Goal: Information Seeking & Learning: Learn about a topic

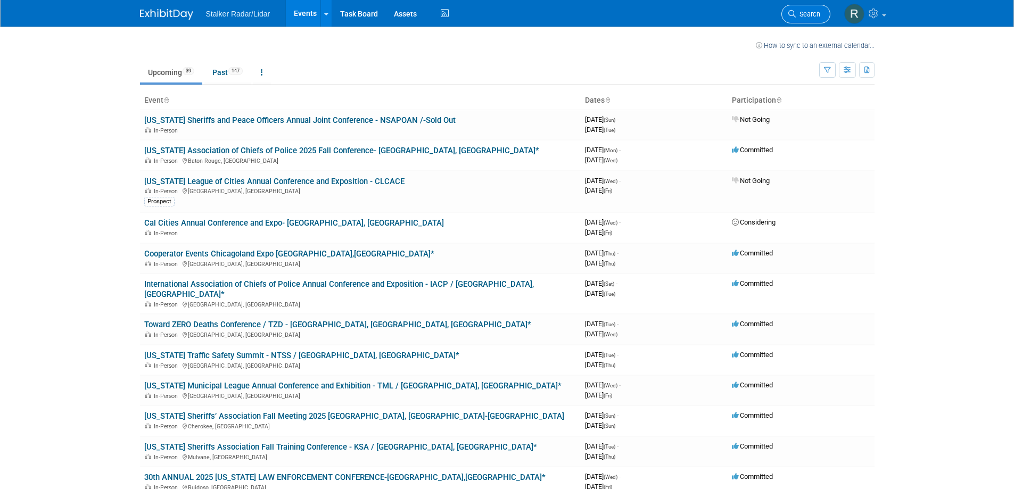
click at [800, 16] on span "Search" at bounding box center [808, 14] width 24 height 8
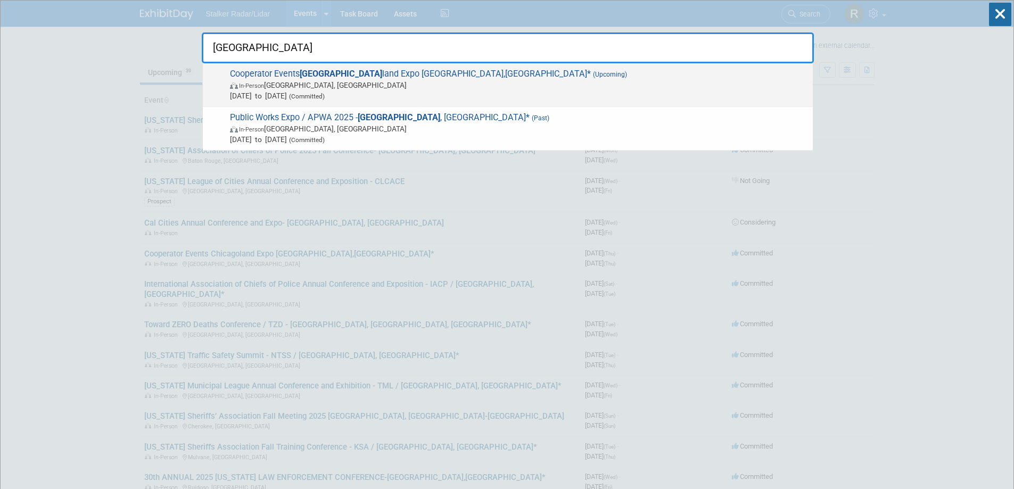
type input "[GEOGRAPHIC_DATA]"
click at [357, 77] on span "Cooperator Events Chicago land Expo [GEOGRAPHIC_DATA],[GEOGRAPHIC_DATA]* (Upcom…" at bounding box center [517, 85] width 581 height 32
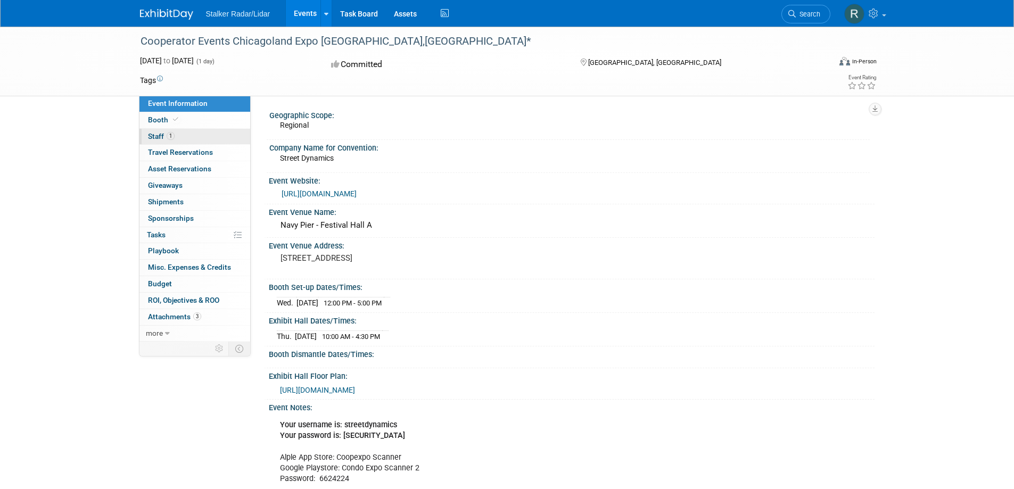
click at [160, 136] on span "Staff 1" at bounding box center [161, 136] width 27 height 9
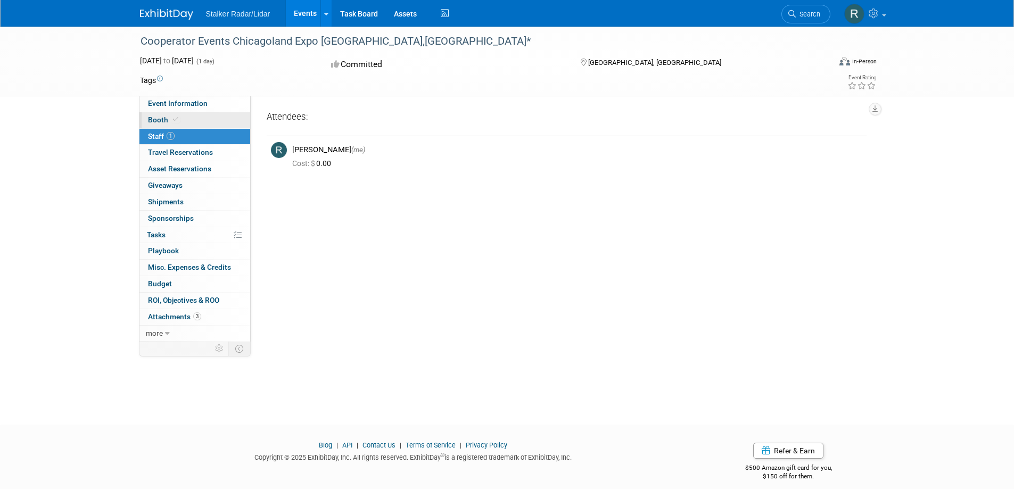
click at [161, 119] on span "Booth" at bounding box center [164, 120] width 32 height 9
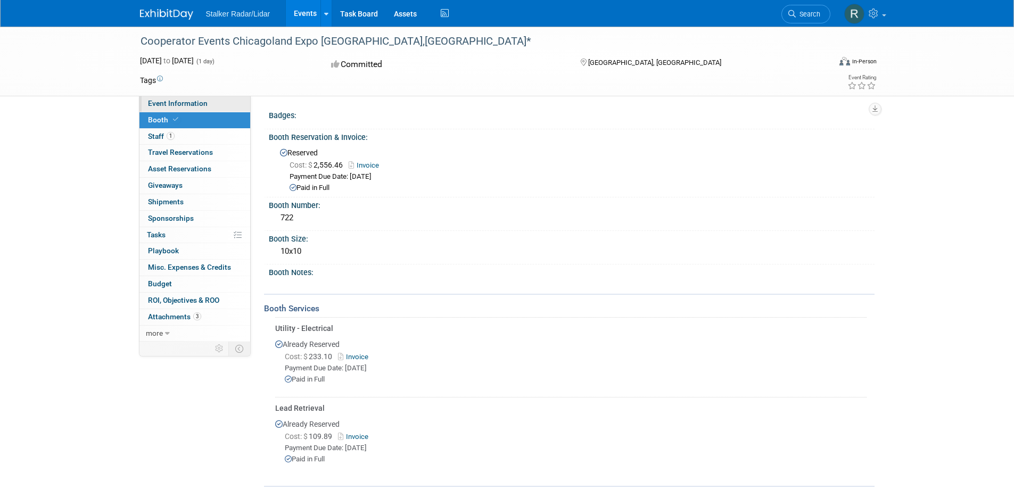
click at [160, 103] on span "Event Information" at bounding box center [178, 103] width 60 height 9
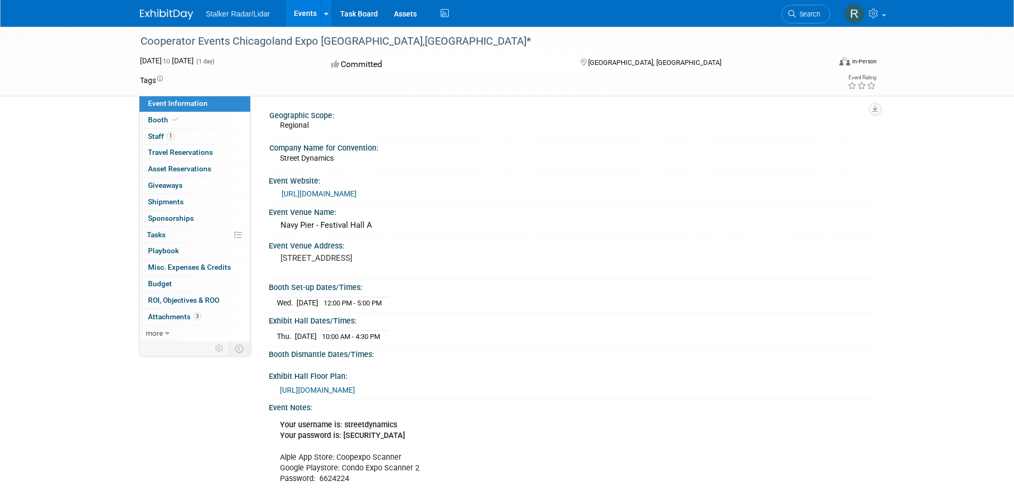
click at [312, 192] on link "[URL][DOMAIN_NAME]" at bounding box center [319, 193] width 75 height 9
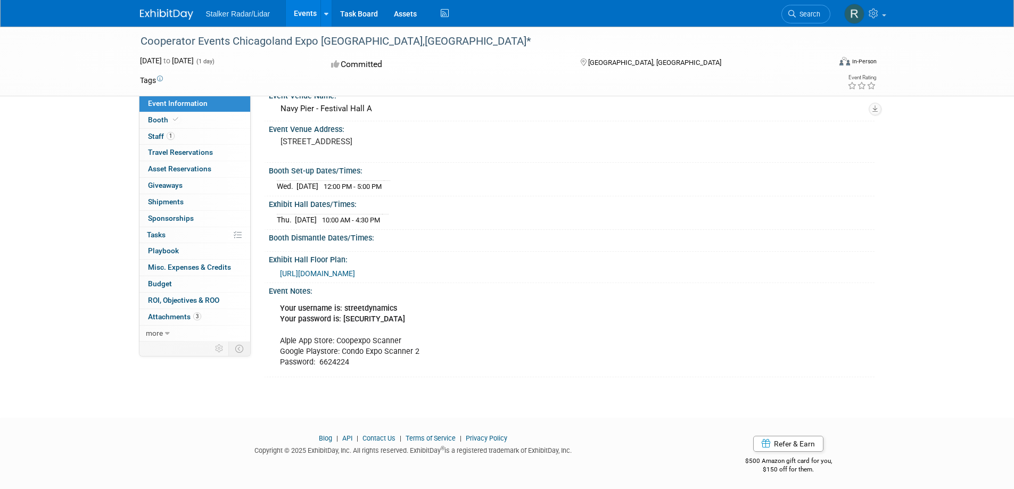
scroll to position [119, 0]
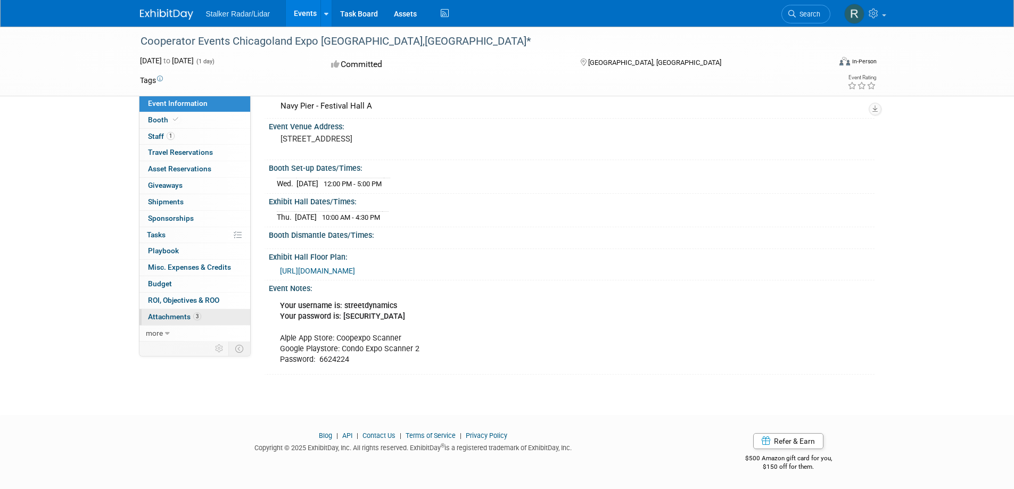
click at [163, 314] on span "Attachments 3" at bounding box center [174, 316] width 53 height 9
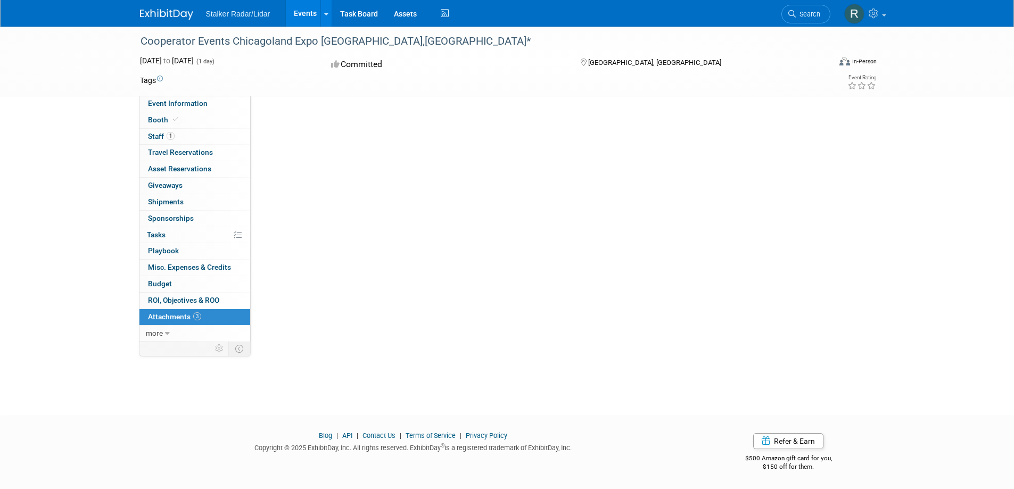
scroll to position [0, 0]
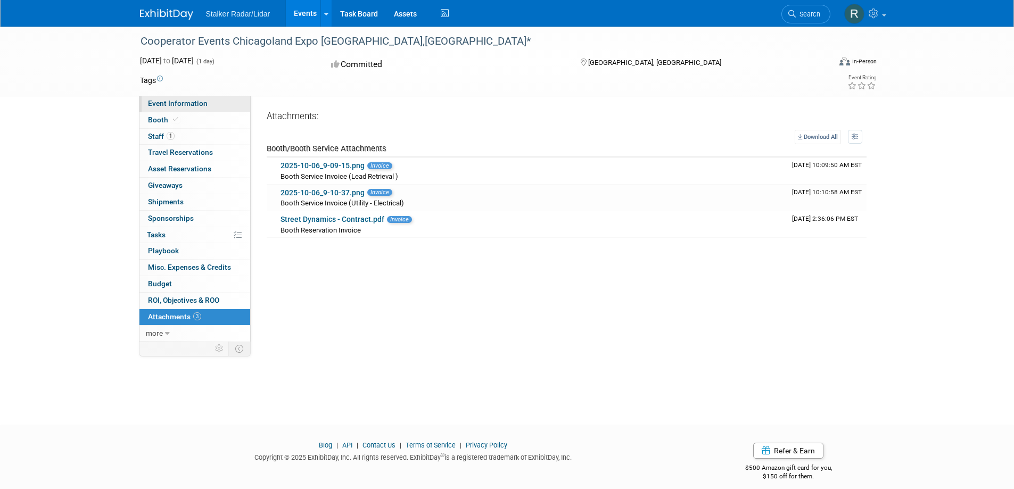
click at [175, 100] on span "Event Information" at bounding box center [178, 103] width 60 height 9
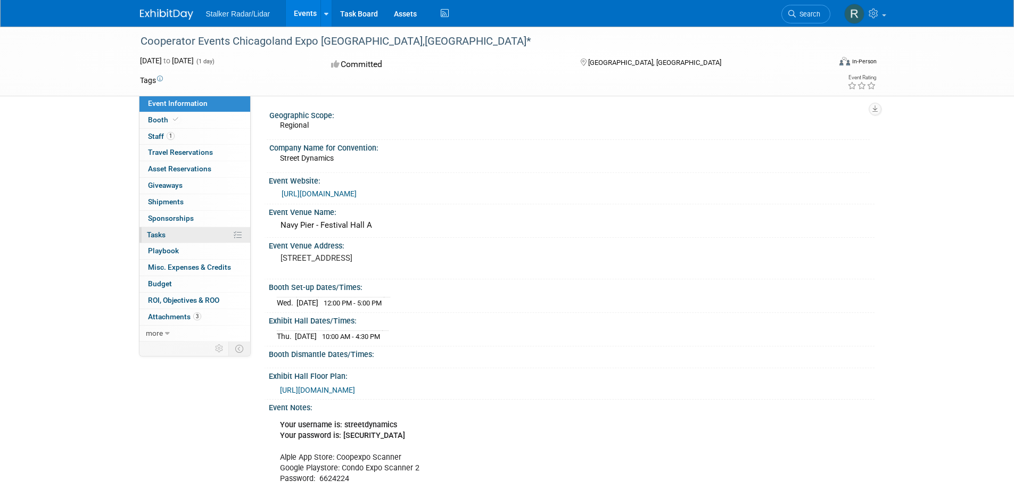
click at [194, 232] on link "0% Tasks 0%" at bounding box center [194, 235] width 111 height 16
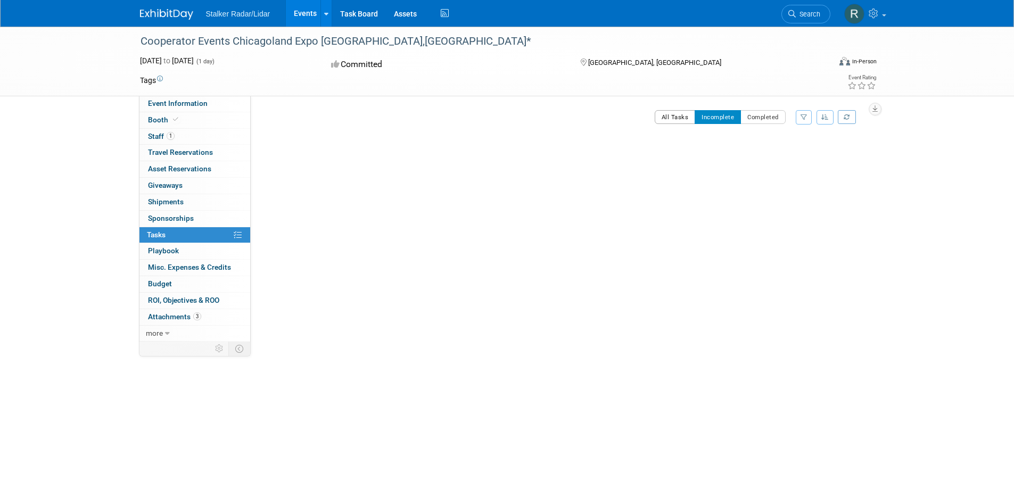
click at [669, 117] on button "All Tasks" at bounding box center [675, 117] width 41 height 14
click at [172, 252] on span "Playbook 0" at bounding box center [163, 250] width 31 height 9
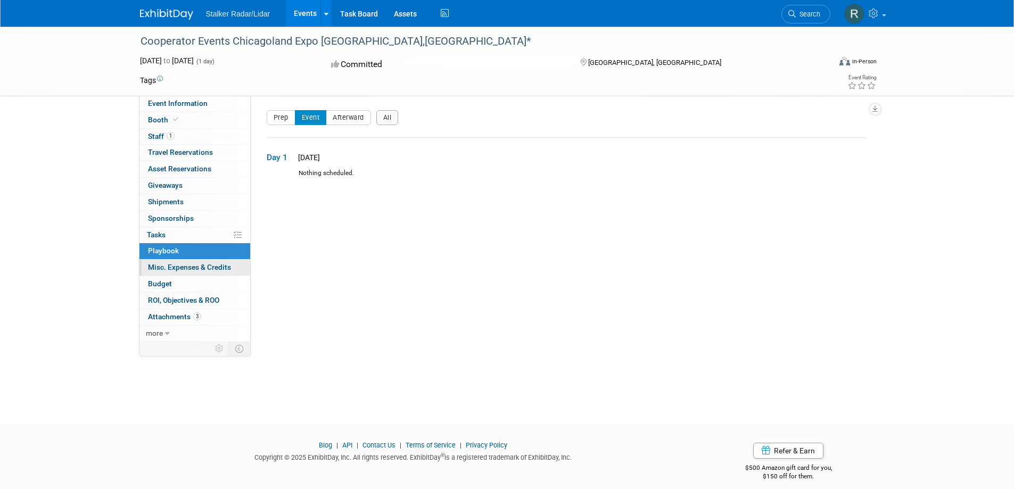
click at [172, 269] on span "Misc. Expenses & Credits 0" at bounding box center [189, 267] width 83 height 9
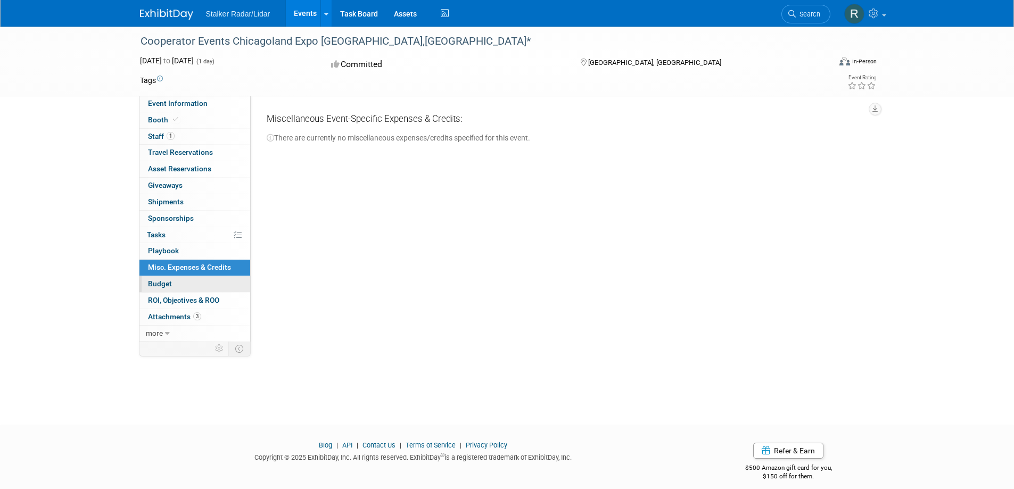
click at [172, 282] on link "Budget" at bounding box center [194, 284] width 111 height 16
